Goal: Task Accomplishment & Management: Use online tool/utility

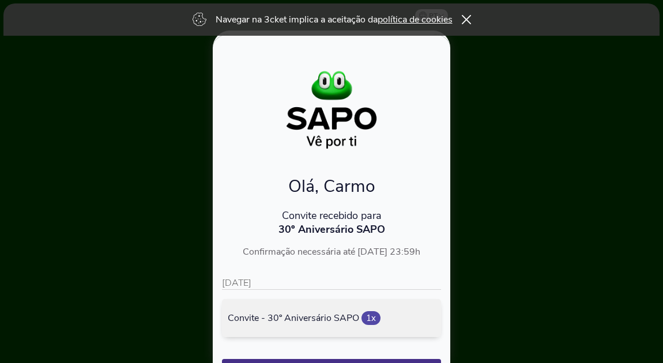
scroll to position [88, 0]
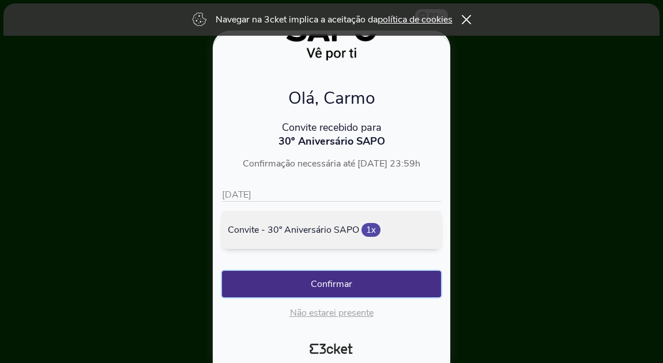
click at [302, 279] on button "Confirmar" at bounding box center [331, 284] width 219 height 27
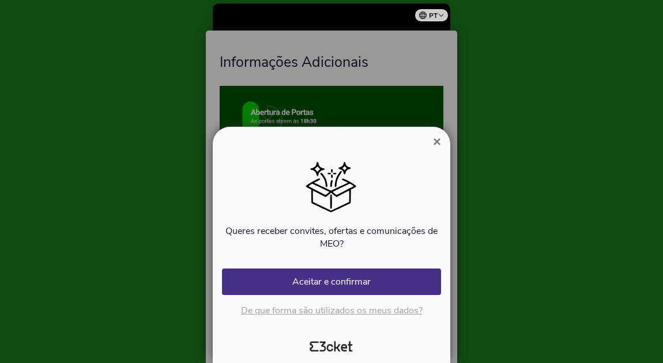
click at [438, 139] on span "×" at bounding box center [437, 142] width 8 height 16
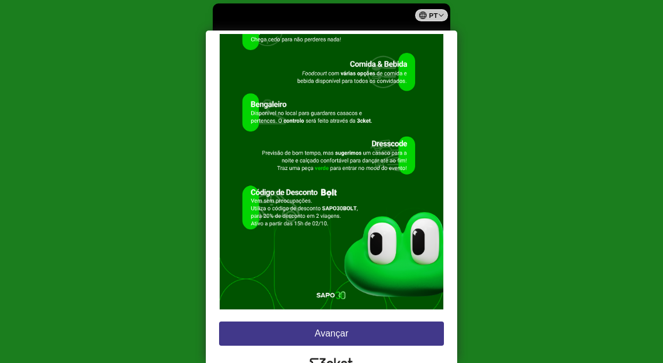
scroll to position [104, 0]
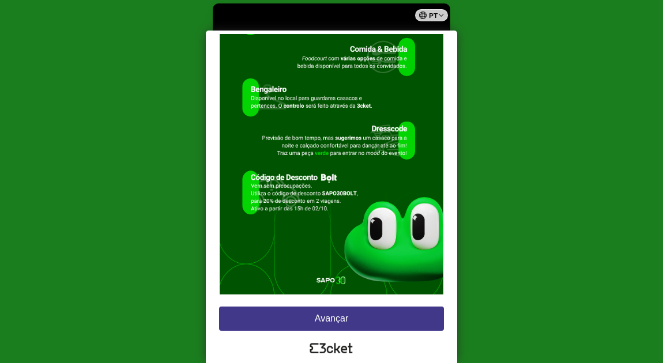
click at [318, 318] on button "Avançar" at bounding box center [331, 319] width 225 height 24
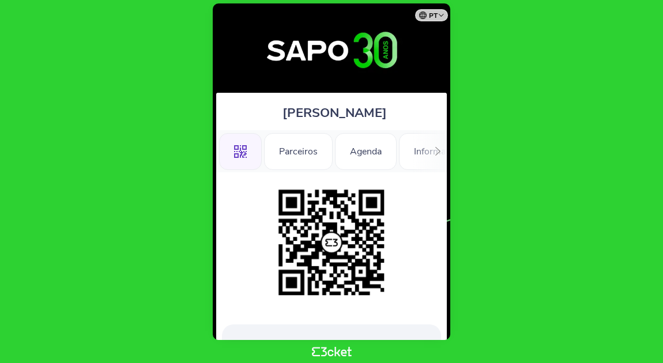
scroll to position [140, 0]
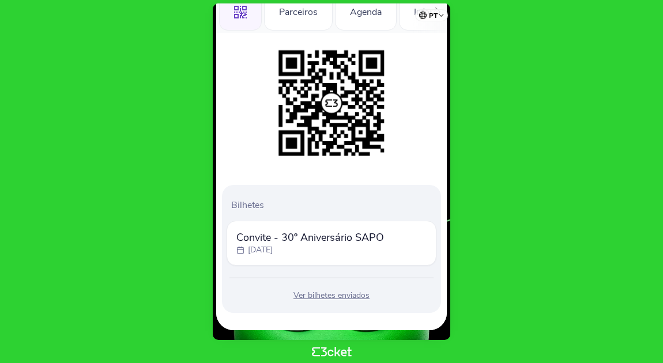
click at [318, 235] on span "Convite - 30º Aniversário SAPO" at bounding box center [310, 238] width 148 height 14
click at [334, 296] on div "Ver bilhetes enviados" at bounding box center [332, 296] width 210 height 12
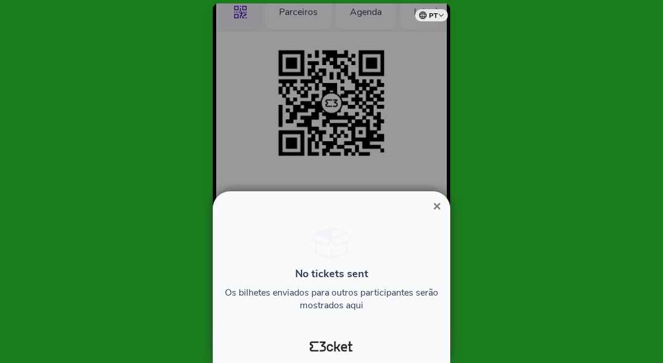
click at [436, 206] on span "×" at bounding box center [437, 206] width 8 height 16
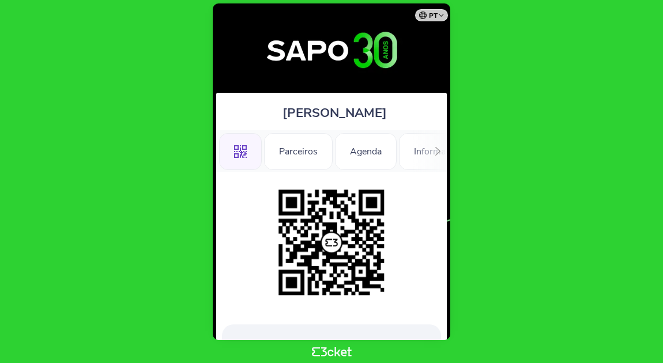
scroll to position [140, 0]
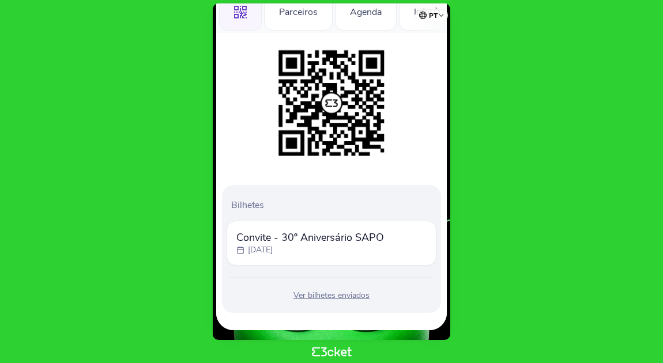
click at [349, 97] on img at bounding box center [332, 103] width 118 height 118
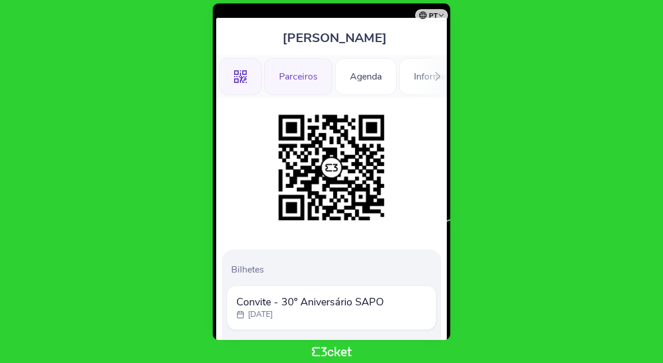
click at [302, 71] on div "Parceiros" at bounding box center [298, 76] width 69 height 37
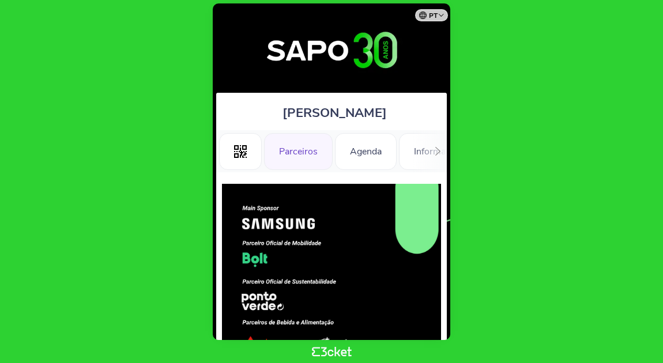
click at [437, 149] on icon at bounding box center [438, 151] width 9 height 9
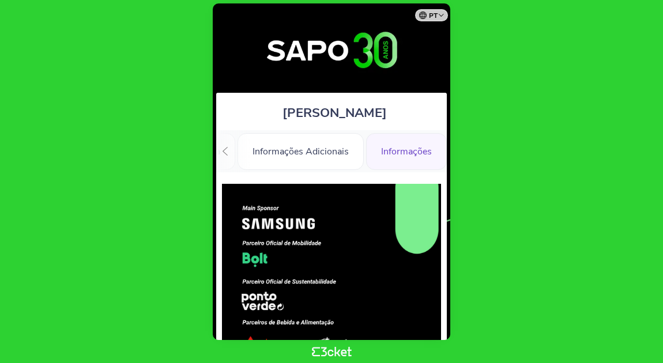
scroll to position [1, 0]
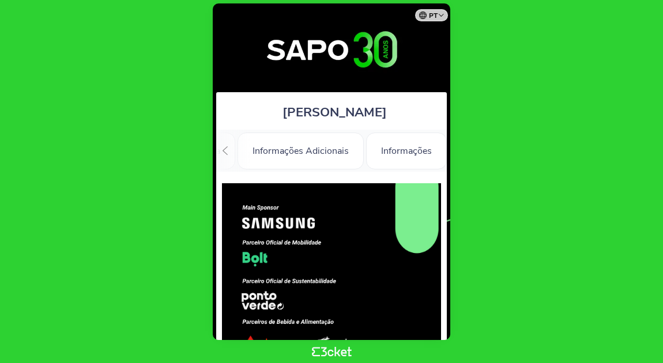
click at [229, 144] on div at bounding box center [225, 151] width 18 height 42
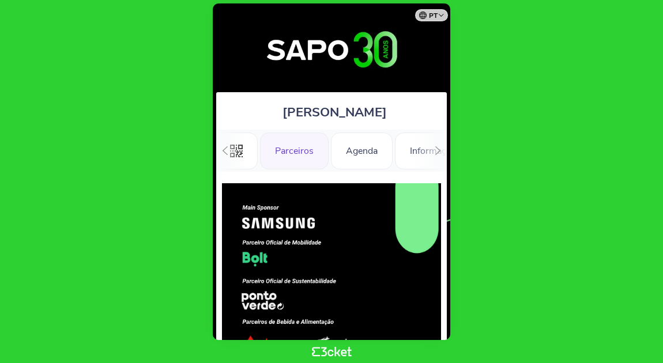
click at [229, 144] on div at bounding box center [225, 151] width 18 height 42
click at [235, 145] on icon at bounding box center [240, 151] width 13 height 13
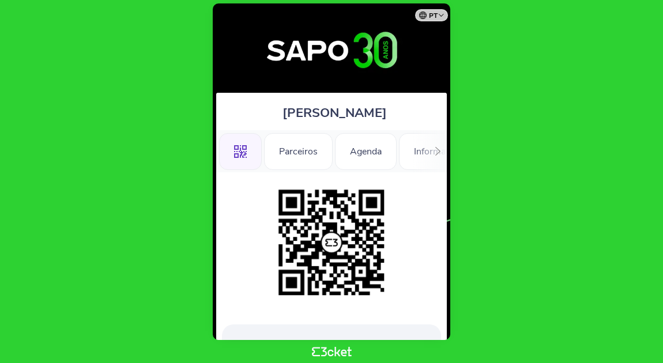
scroll to position [140, 0]
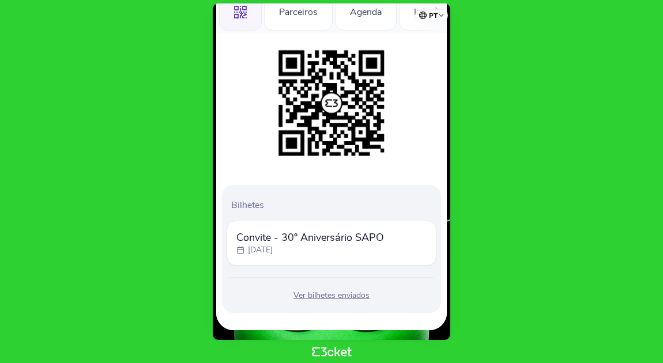
click at [273, 249] on p "[DATE]" at bounding box center [260, 250] width 25 height 12
click at [339, 70] on img at bounding box center [332, 103] width 118 height 118
